Goal: Task Accomplishment & Management: Manage account settings

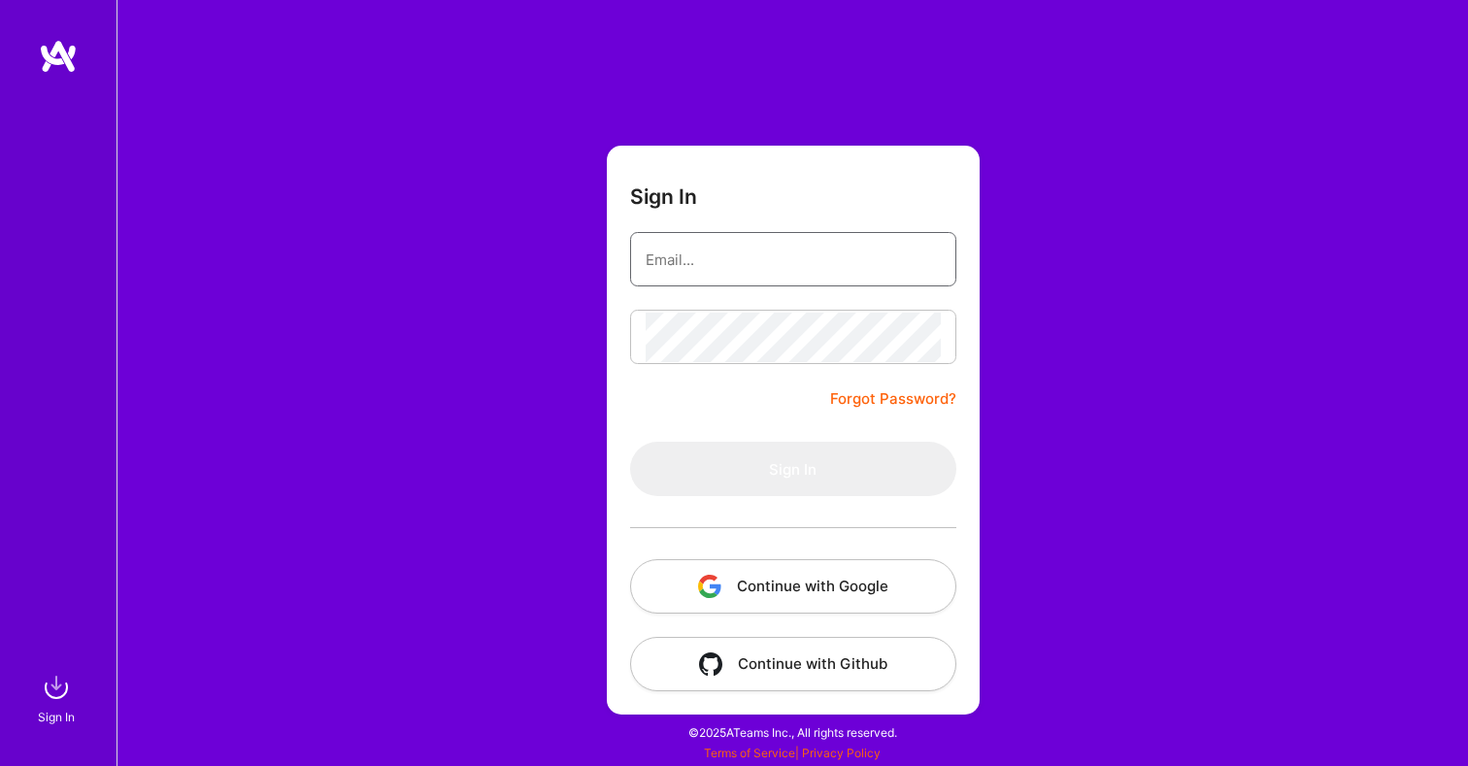
type input "[EMAIL_ADDRESS][DOMAIN_NAME]"
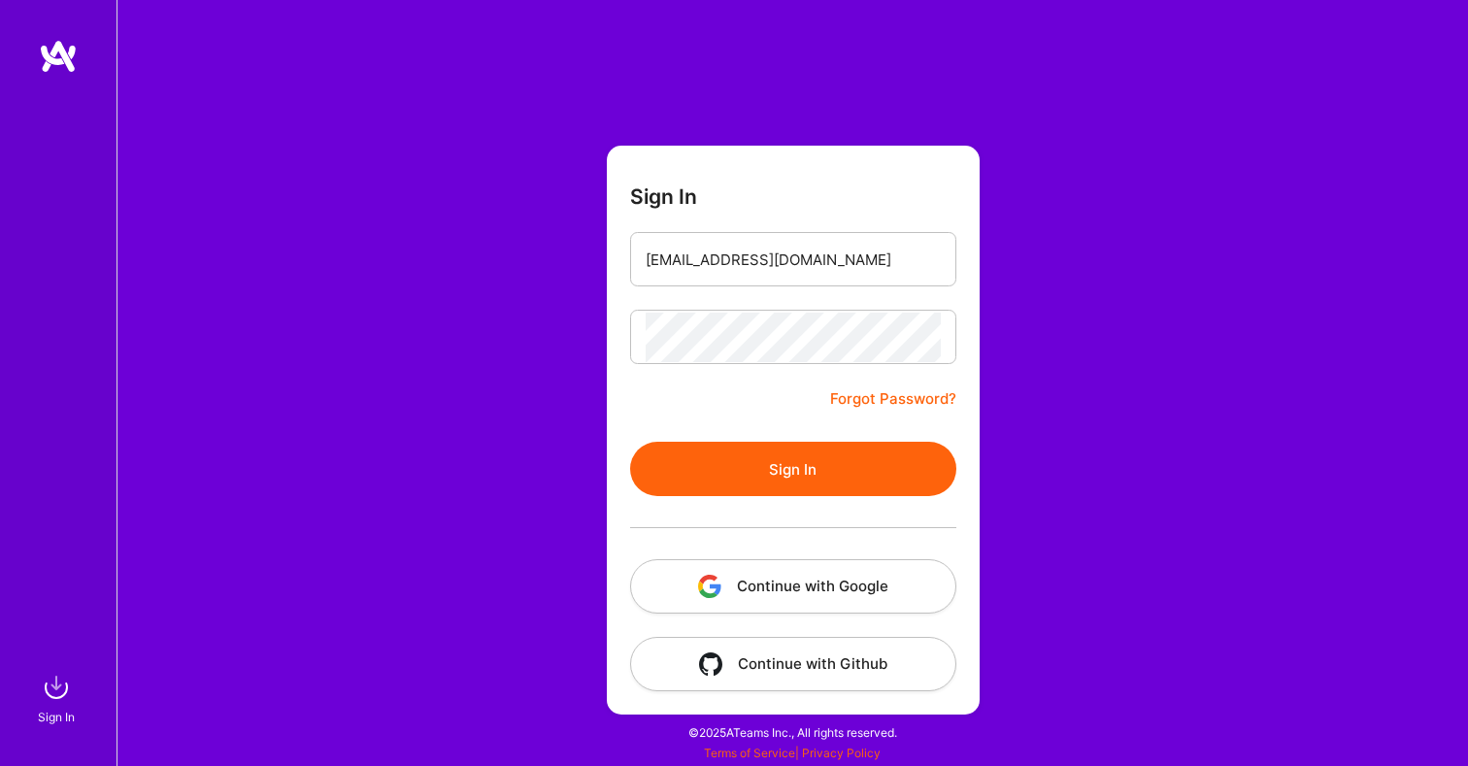
click at [795, 467] on button "Sign In" at bounding box center [793, 469] width 326 height 54
